Goal: Find specific page/section: Find specific page/section

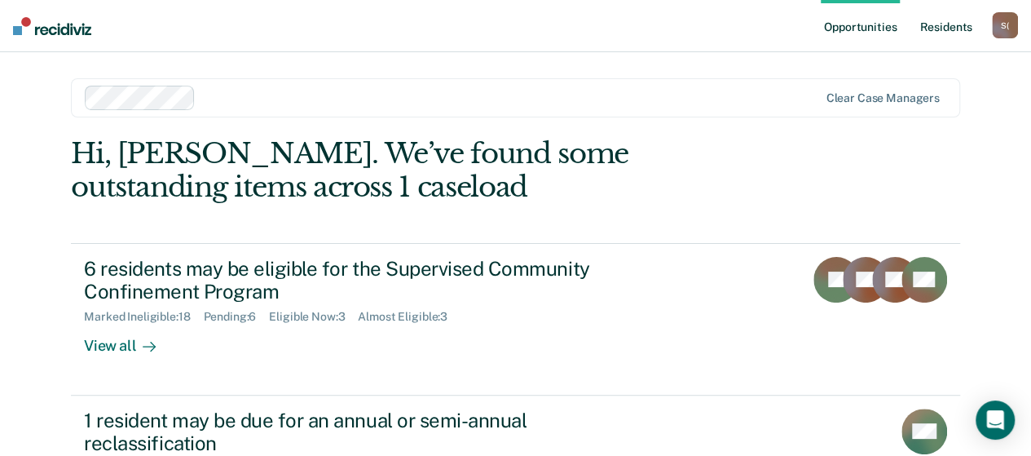
click at [926, 29] on link "Resident s" at bounding box center [945, 26] width 59 height 52
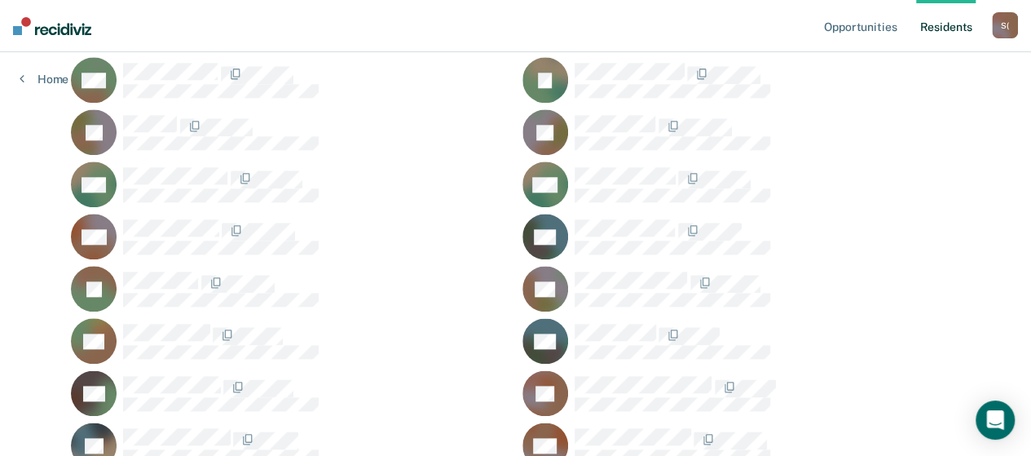
scroll to position [993, 0]
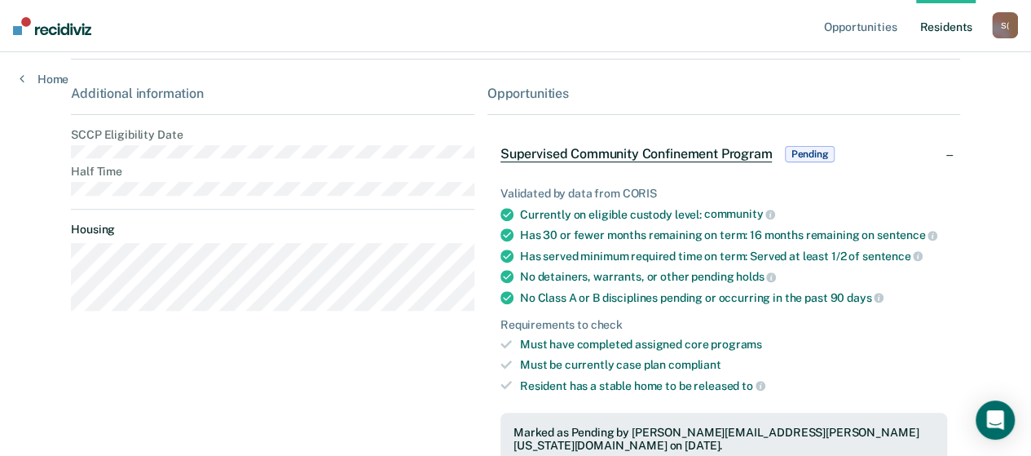
scroll to position [244, 0]
